Goal: Information Seeking & Learning: Learn about a topic

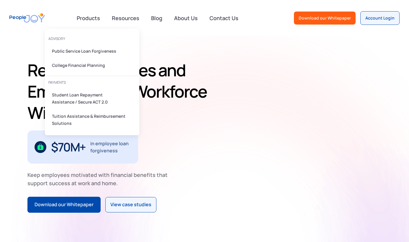
scroll to position [41, 0]
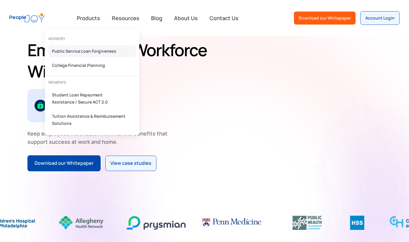
click at [66, 50] on div "Public Service Loan Forgiveness" at bounding box center [90, 51] width 77 height 7
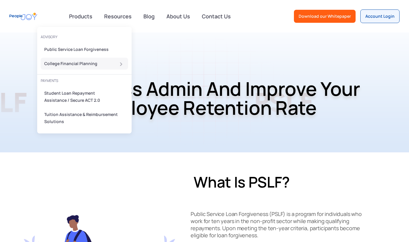
click at [68, 64] on div "College Financial Planning" at bounding box center [82, 63] width 77 height 7
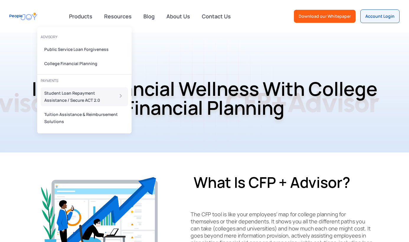
click at [58, 98] on div "Student Loan Repayment Assistance / Secure ACT 2.0" at bounding box center [77, 96] width 66 height 14
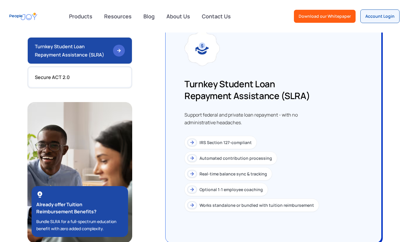
scroll to position [586, 0]
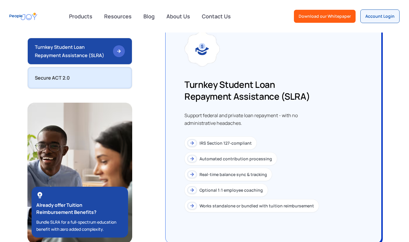
click at [132, 89] on link "Secure ACT 2.0" at bounding box center [79, 78] width 105 height 22
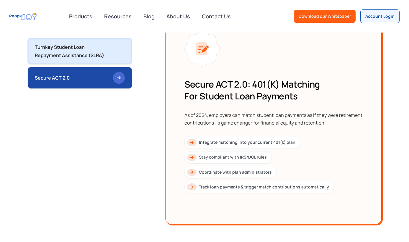
click at [56, 57] on div "Turnkey Student Loan Repayment Assistance (SLRA)" at bounding box center [72, 51] width 74 height 17
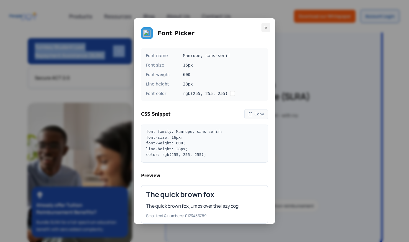
click at [265, 28] on icon at bounding box center [266, 27] width 4 height 4
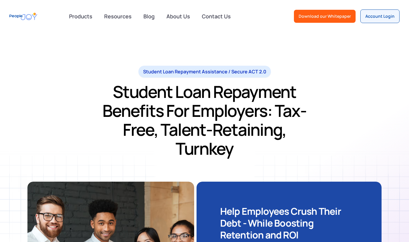
scroll to position [653, 0]
